Goal: Transaction & Acquisition: Purchase product/service

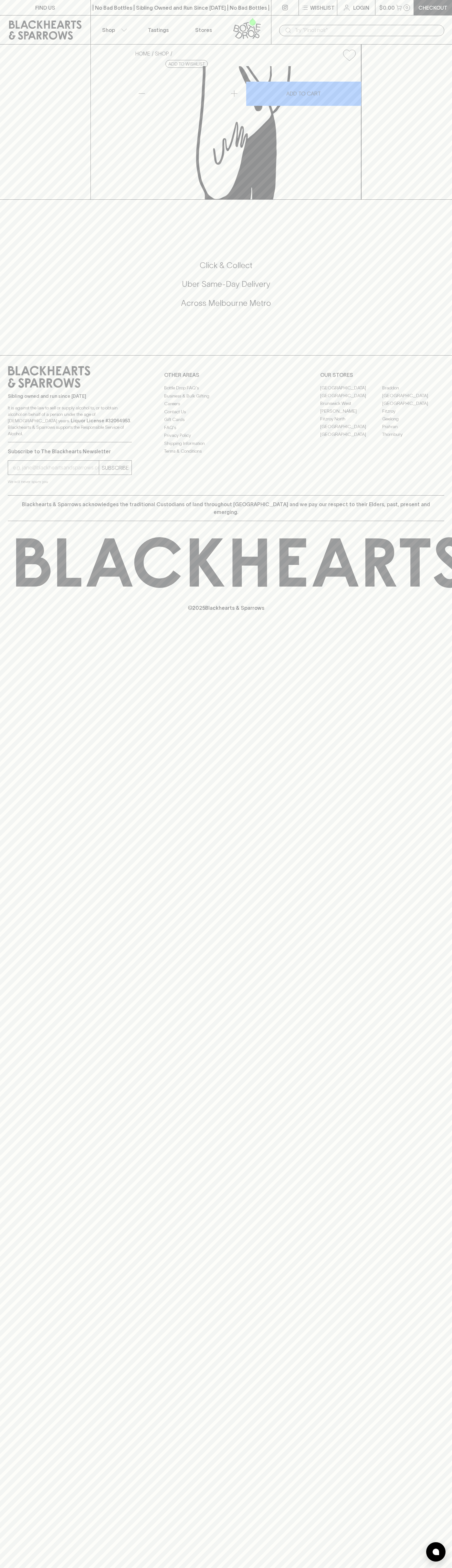
click at [440, 31] on div "​" at bounding box center [361, 30] width 165 height 12
click at [450, 200] on div "HOME SHOP Gweilo Apricot Sundae Sour 440ml $12.00 Add to wishlist 10% discount …" at bounding box center [226, 122] width 452 height 155
click at [17, 1567] on html "FIND US | No Bad Bottles | Sibling Owned and Run Since 2006 | No Bad Bottles | …" at bounding box center [226, 784] width 452 height 1568
click at [19, 1567] on html "FIND US | No Bad Bottles | Sibling Owned and Run Since 2006 | No Bad Bottles | …" at bounding box center [226, 784] width 452 height 1568
